Goal: Entertainment & Leisure: Browse casually

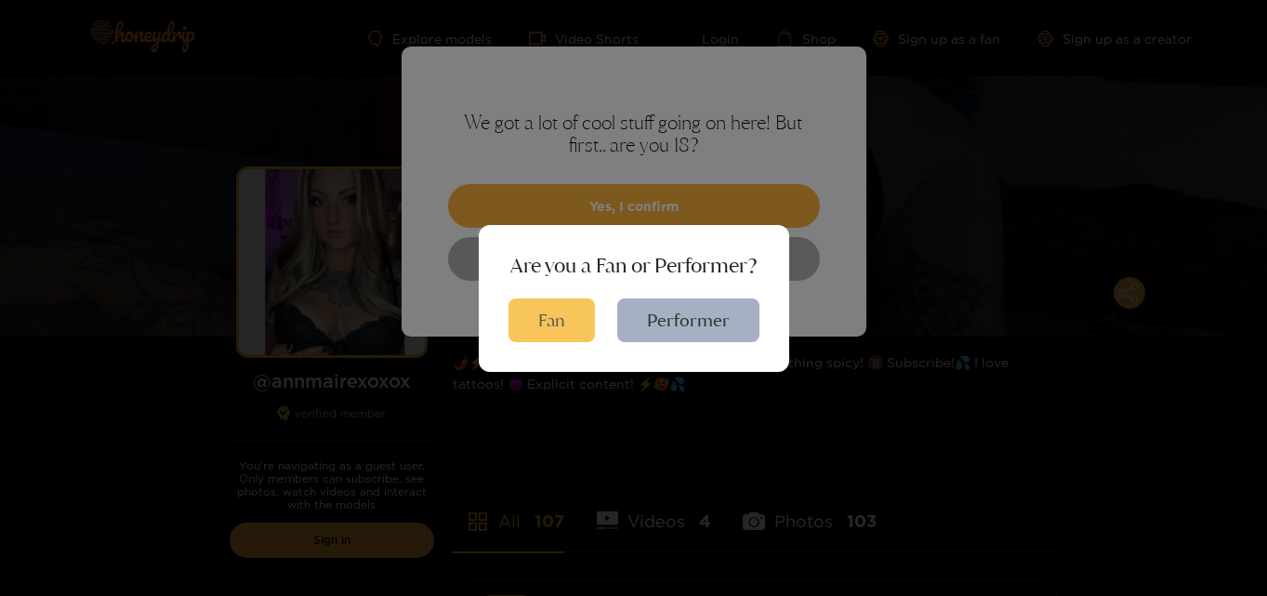
click at [555, 311] on button "Fan" at bounding box center [552, 320] width 86 height 44
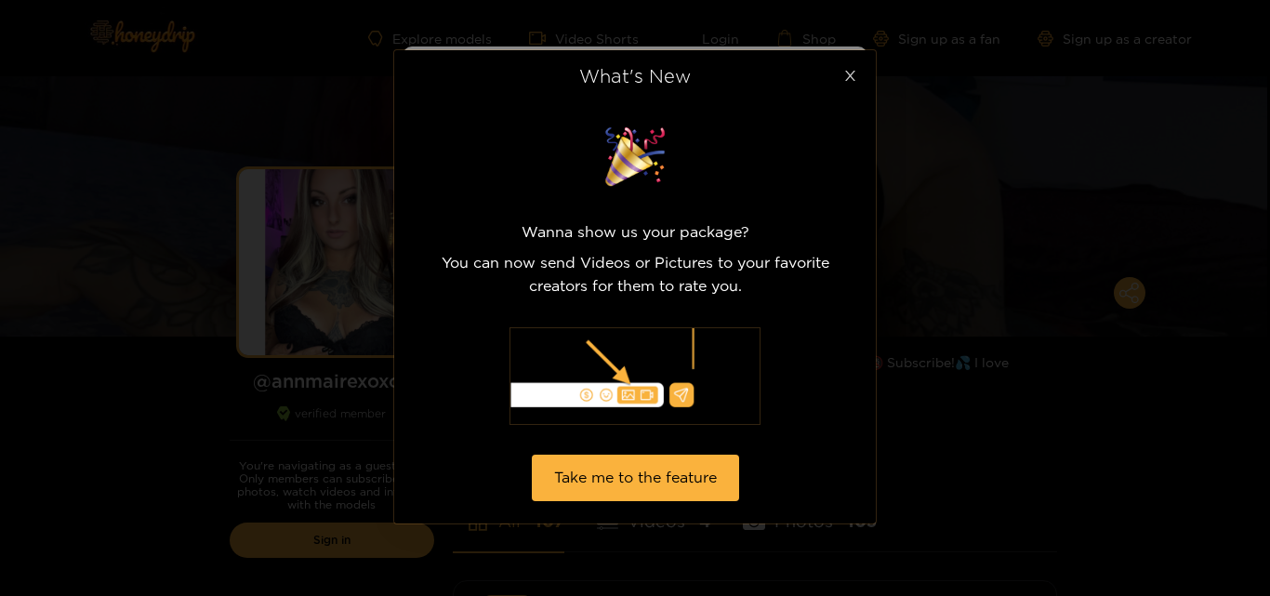
click at [859, 78] on span "Close" at bounding box center [850, 76] width 52 height 52
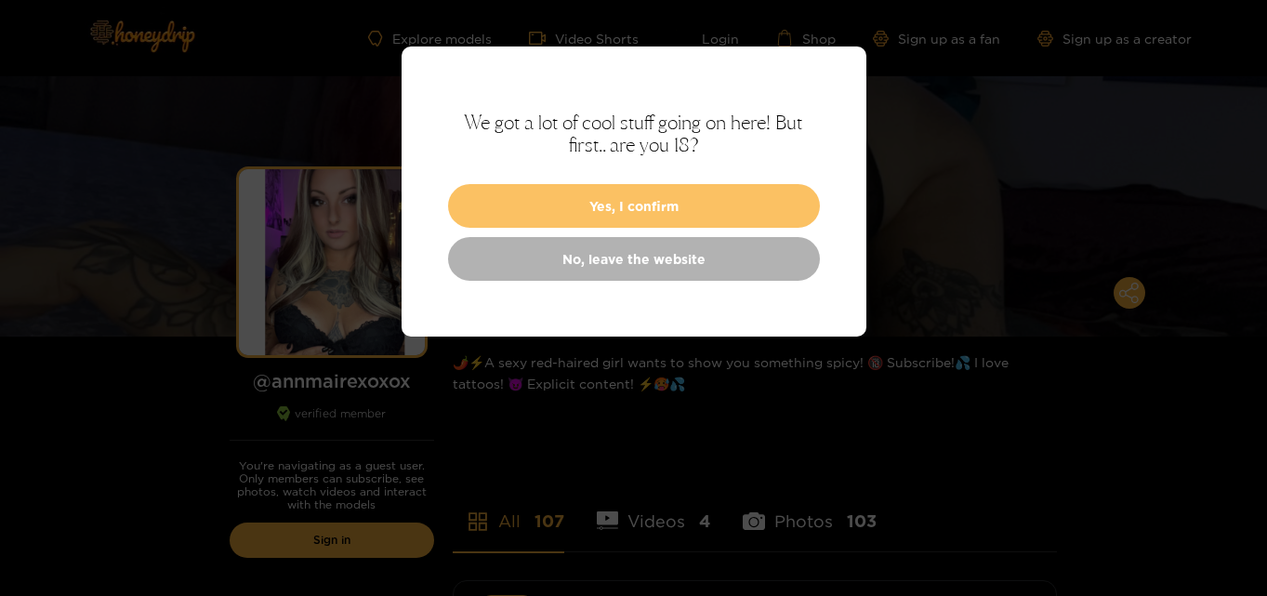
click at [664, 206] on button "Yes, I confirm" at bounding box center [634, 206] width 372 height 44
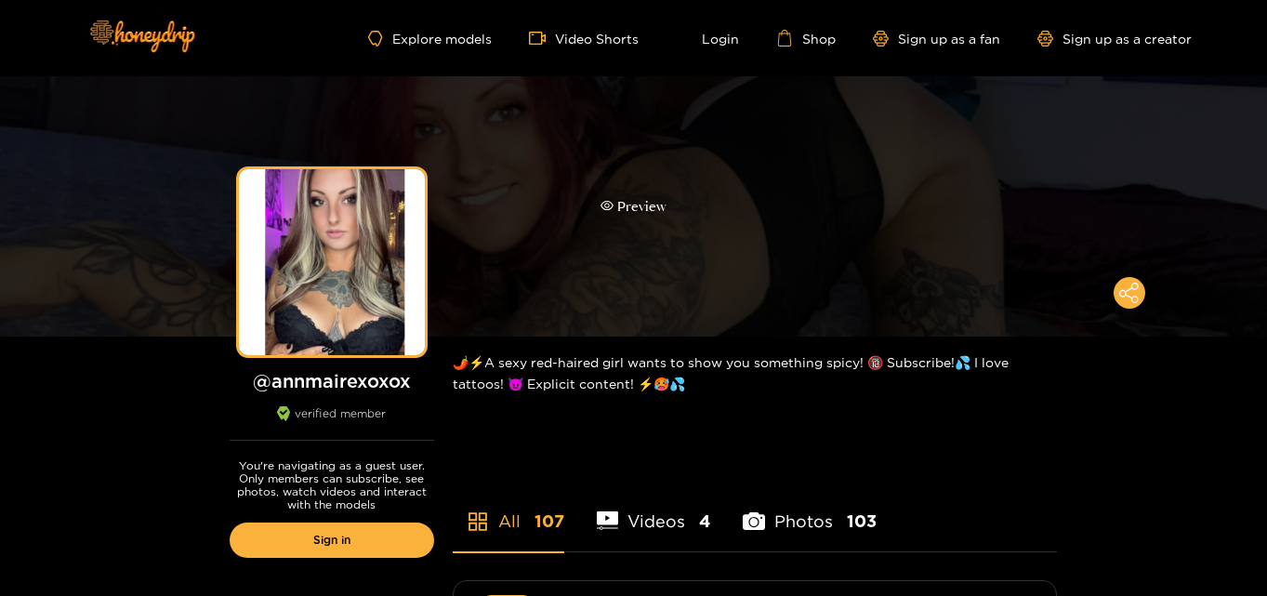
click at [745, 245] on div "Preview" at bounding box center [633, 206] width 1267 height 260
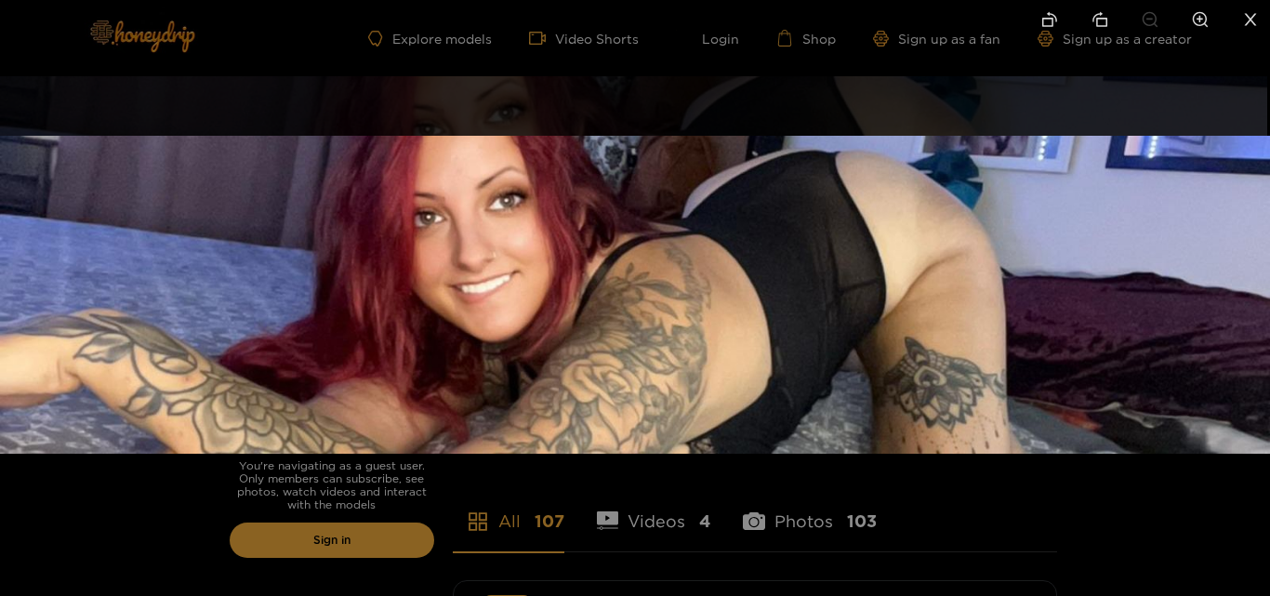
click at [33, 99] on div at bounding box center [635, 298] width 1270 height 596
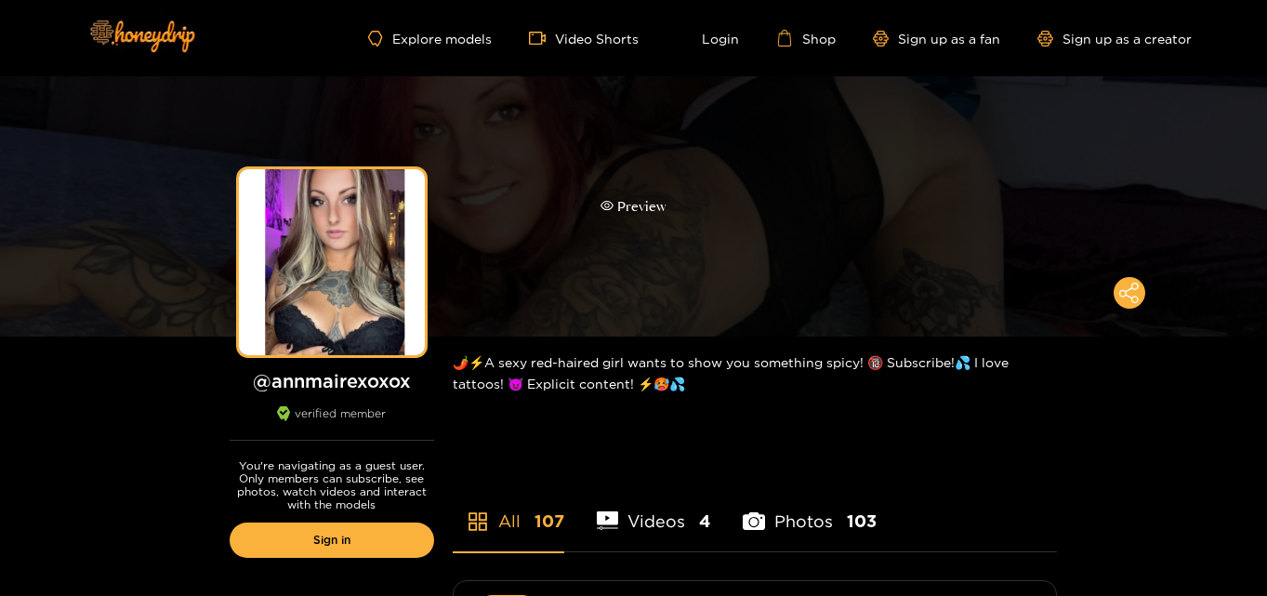
click at [670, 173] on div "Preview" at bounding box center [633, 206] width 1267 height 260
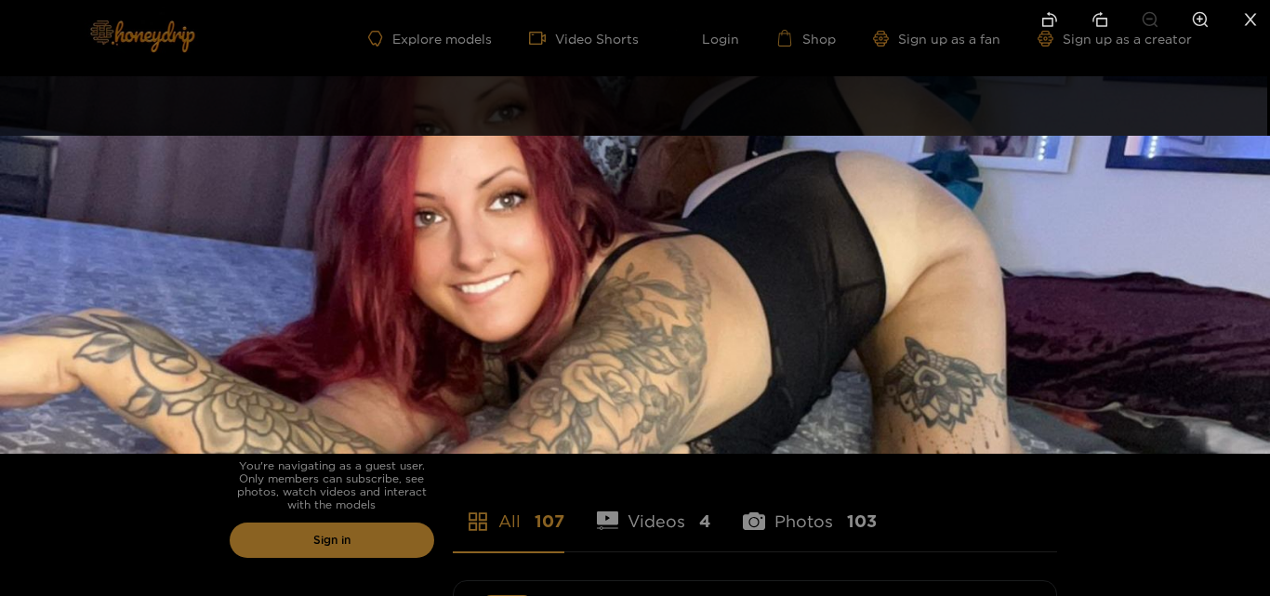
click at [1240, 12] on li at bounding box center [1250, 21] width 39 height 42
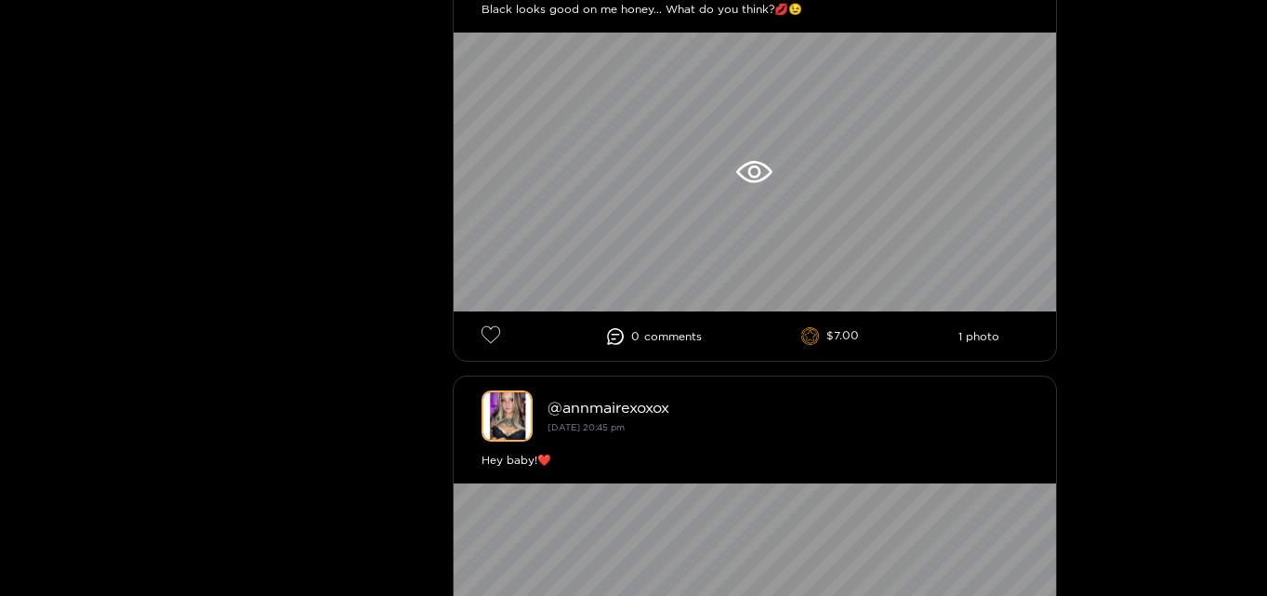
scroll to position [3347, 0]
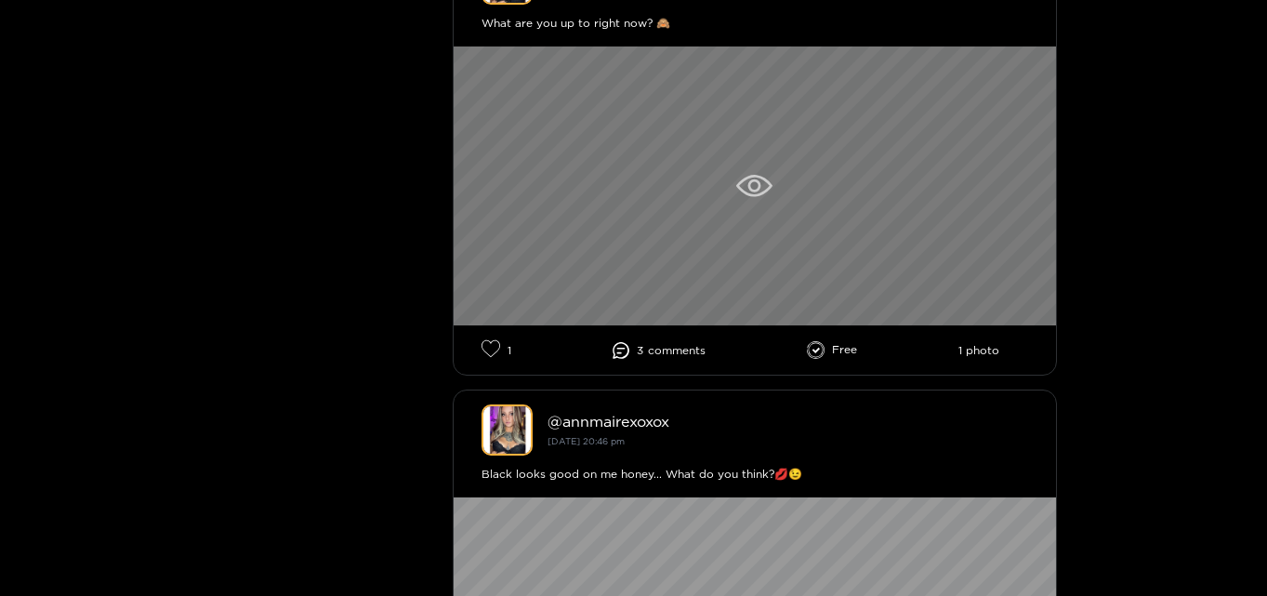
click at [714, 222] on div at bounding box center [755, 185] width 602 height 279
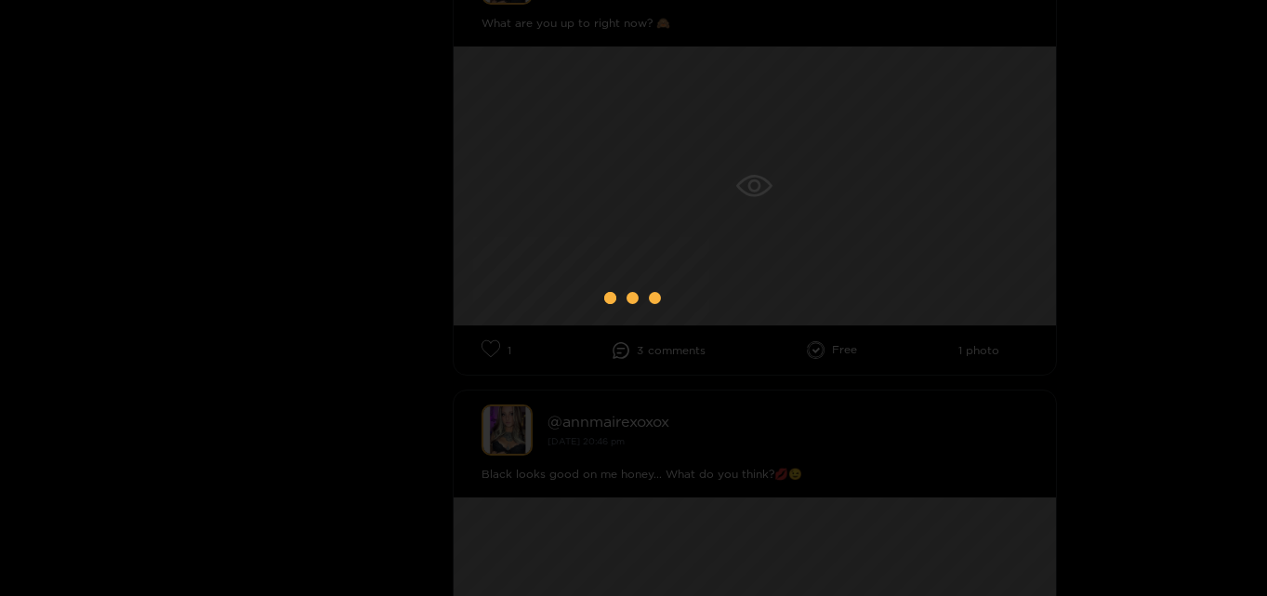
click at [295, 223] on div at bounding box center [633, 298] width 1267 height 596
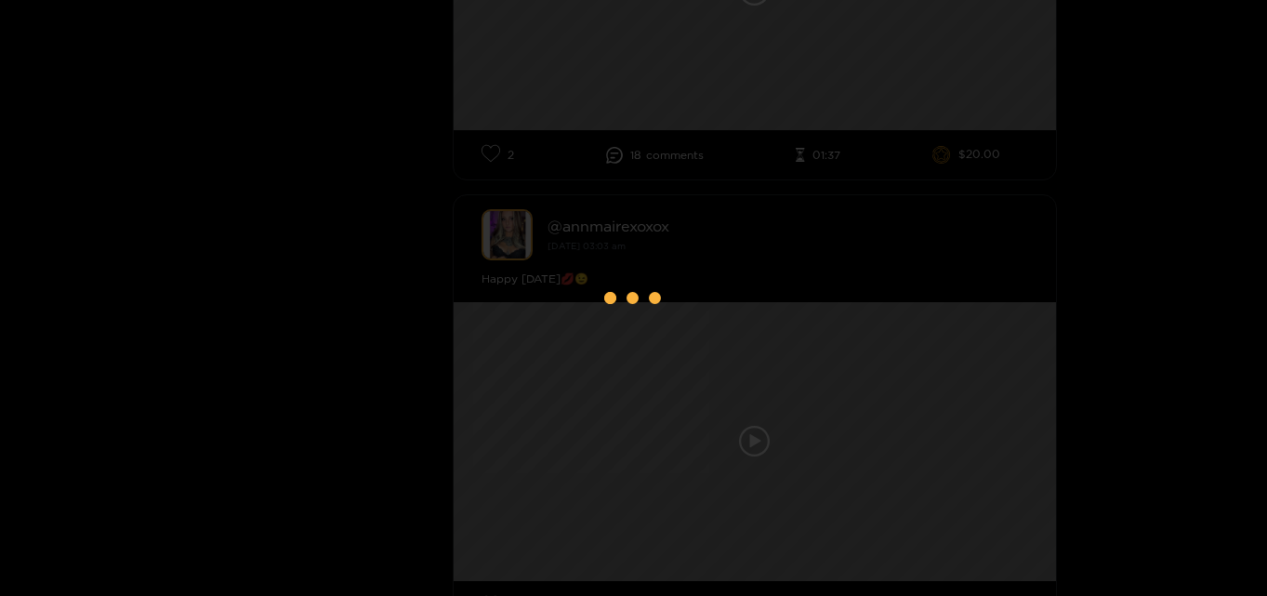
scroll to position [465, 0]
